Goal: Information Seeking & Learning: Learn about a topic

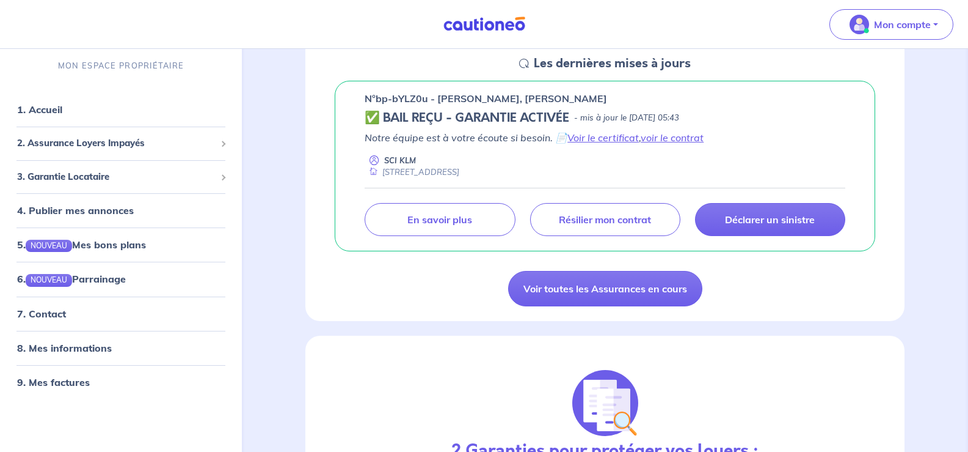
scroll to position [170, 0]
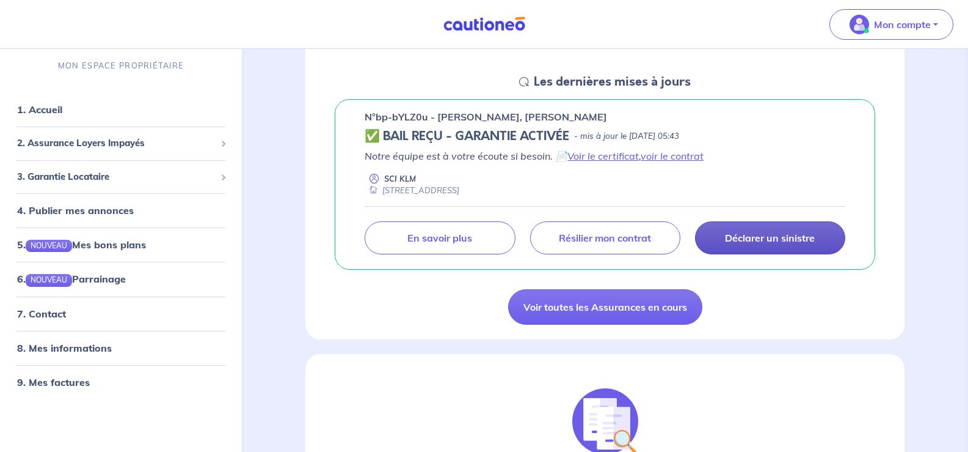
click at [733, 237] on p "Déclarer un sinistre" at bounding box center [770, 238] width 90 height 12
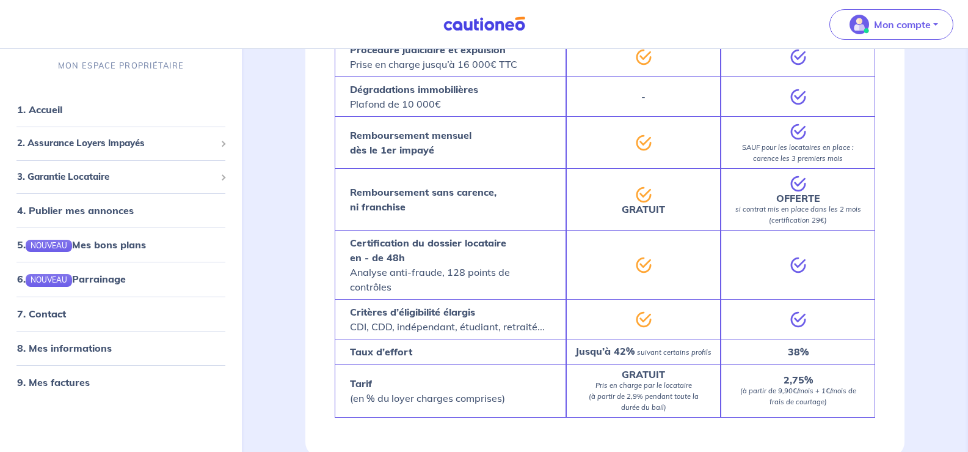
scroll to position [910, 0]
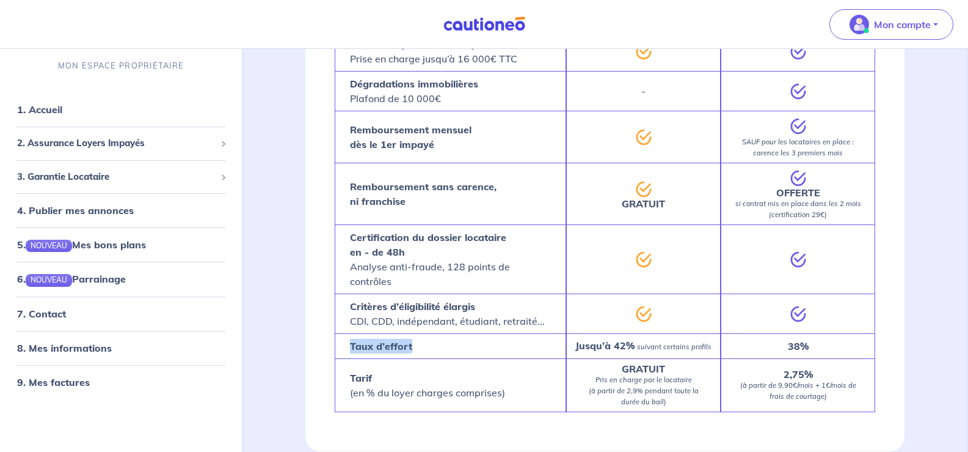
drag, startPoint x: 349, startPoint y: 329, endPoint x: 436, endPoint y: 326, distance: 86.8
click at [436, 333] on div "Taux d’effort" at bounding box center [451, 345] width 232 height 25
click at [89, 246] on link "5. NOUVEAU Mes bons plans" at bounding box center [80, 244] width 127 height 12
click at [90, 272] on link "6. NOUVEAU Parrainage" at bounding box center [71, 278] width 108 height 12
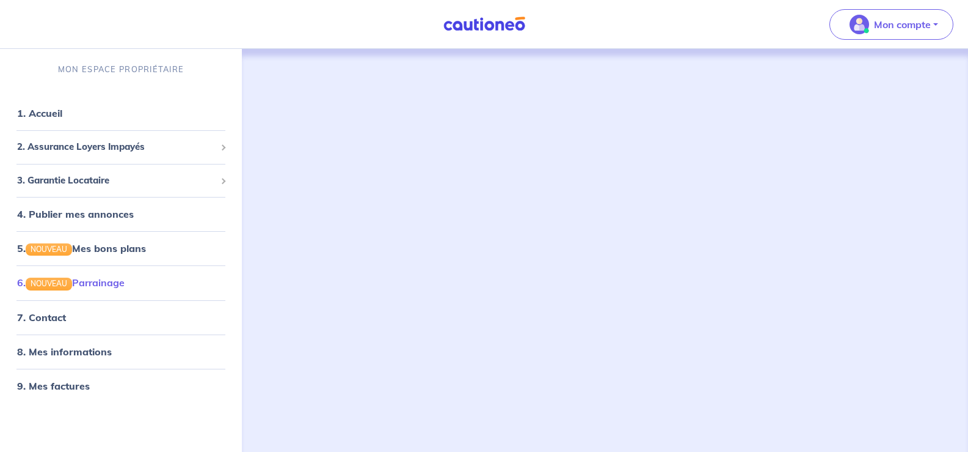
click at [97, 288] on link "6. NOUVEAU Parrainage" at bounding box center [71, 282] width 108 height 12
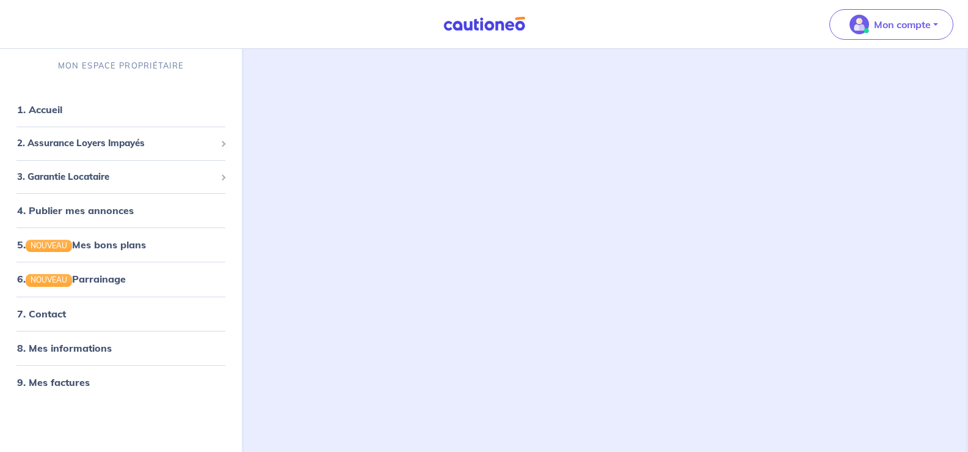
scroll to position [336, 0]
